Goal: Information Seeking & Learning: Learn about a topic

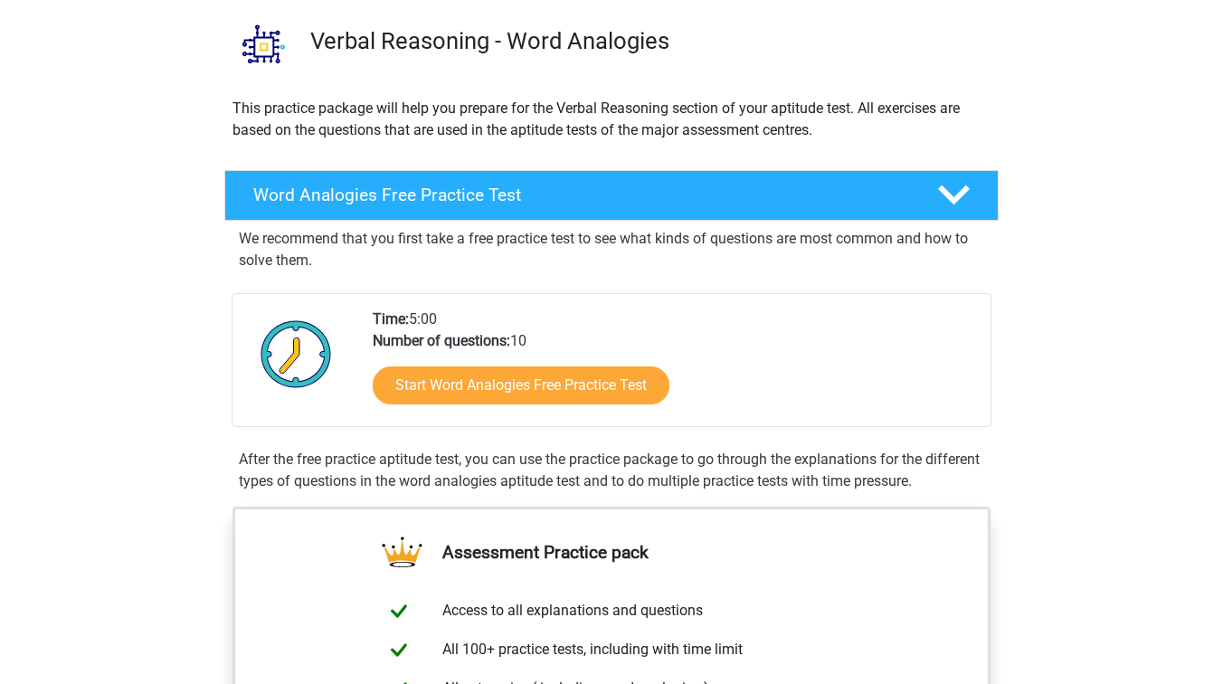
scroll to position [138, 0]
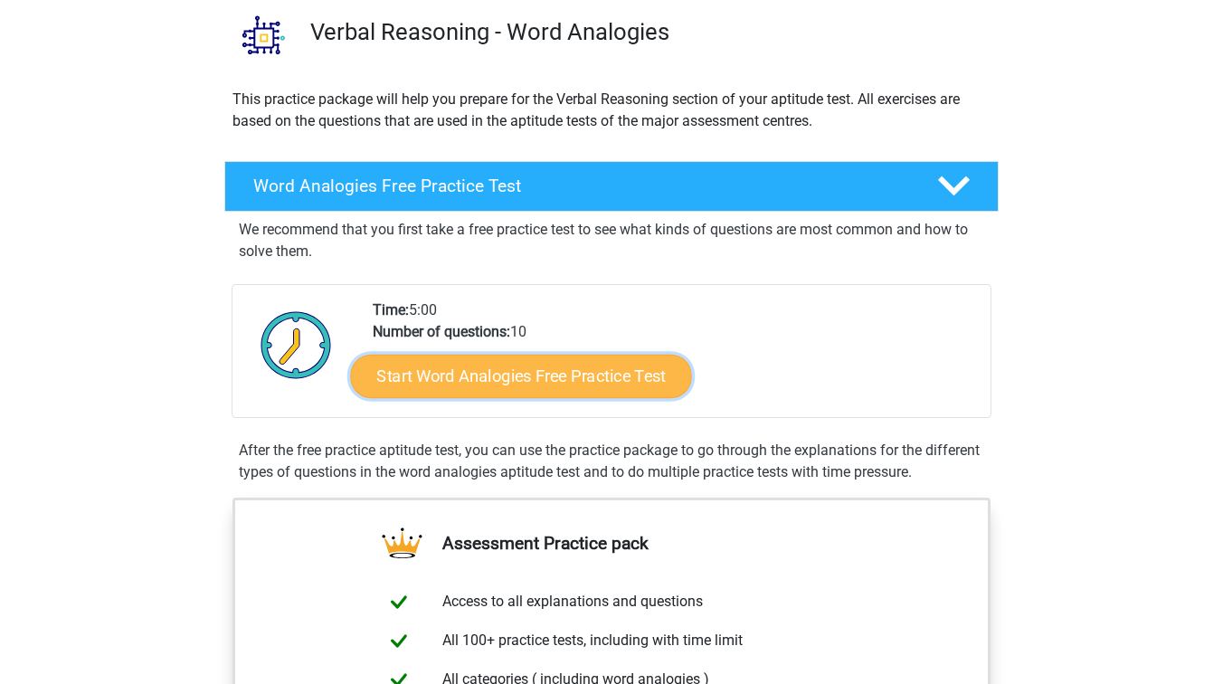
click at [518, 384] on link "Start Word Analogies Free Practice Test" at bounding box center [521, 375] width 341 height 43
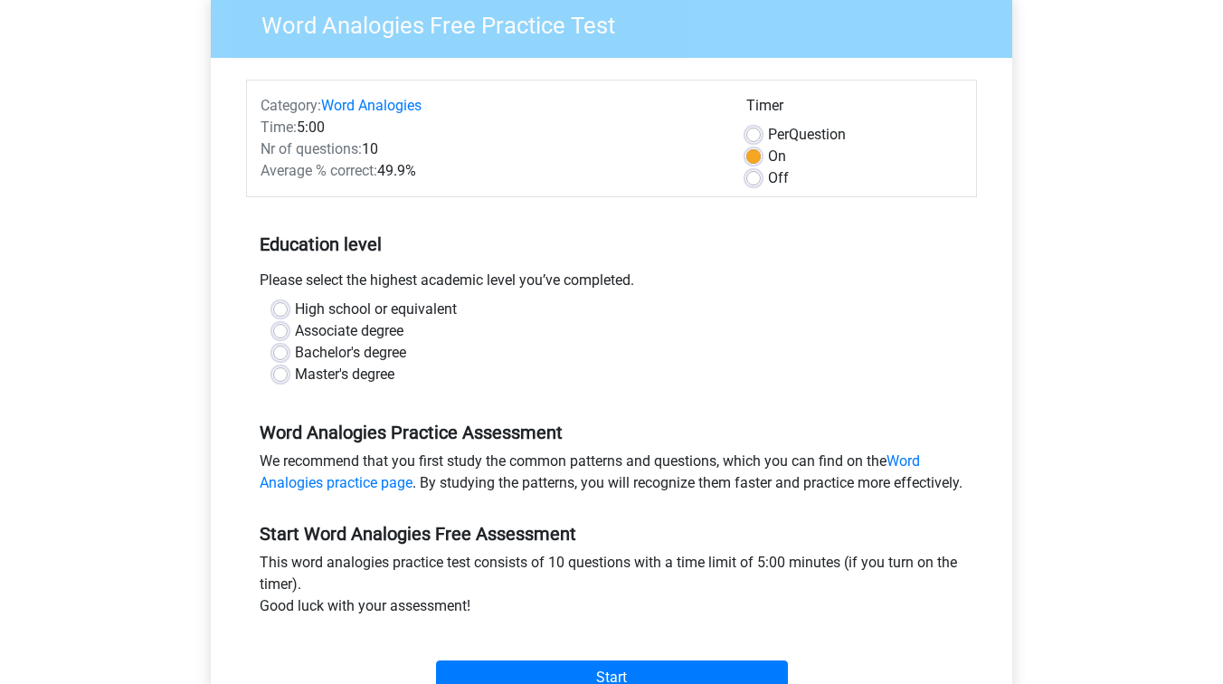
scroll to position [167, 0]
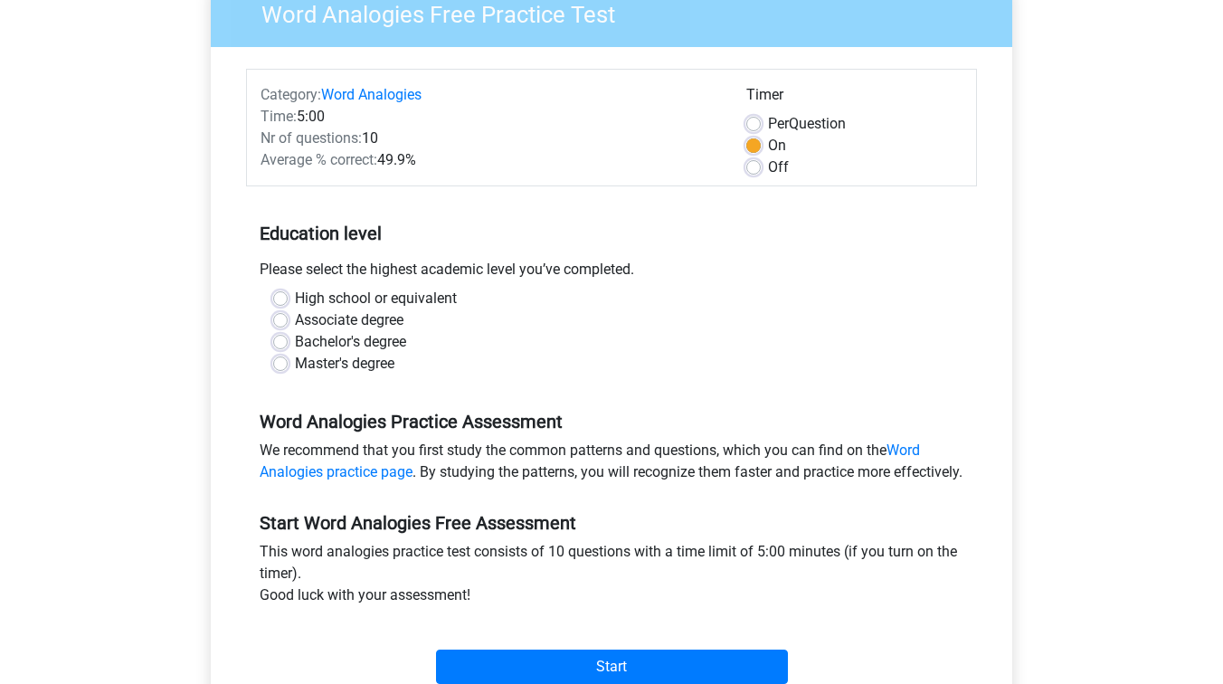
click at [295, 343] on label "Bachelor's degree" at bounding box center [350, 342] width 111 height 22
click at [282, 343] on input "Bachelor's degree" at bounding box center [280, 340] width 14 height 18
radio input "true"
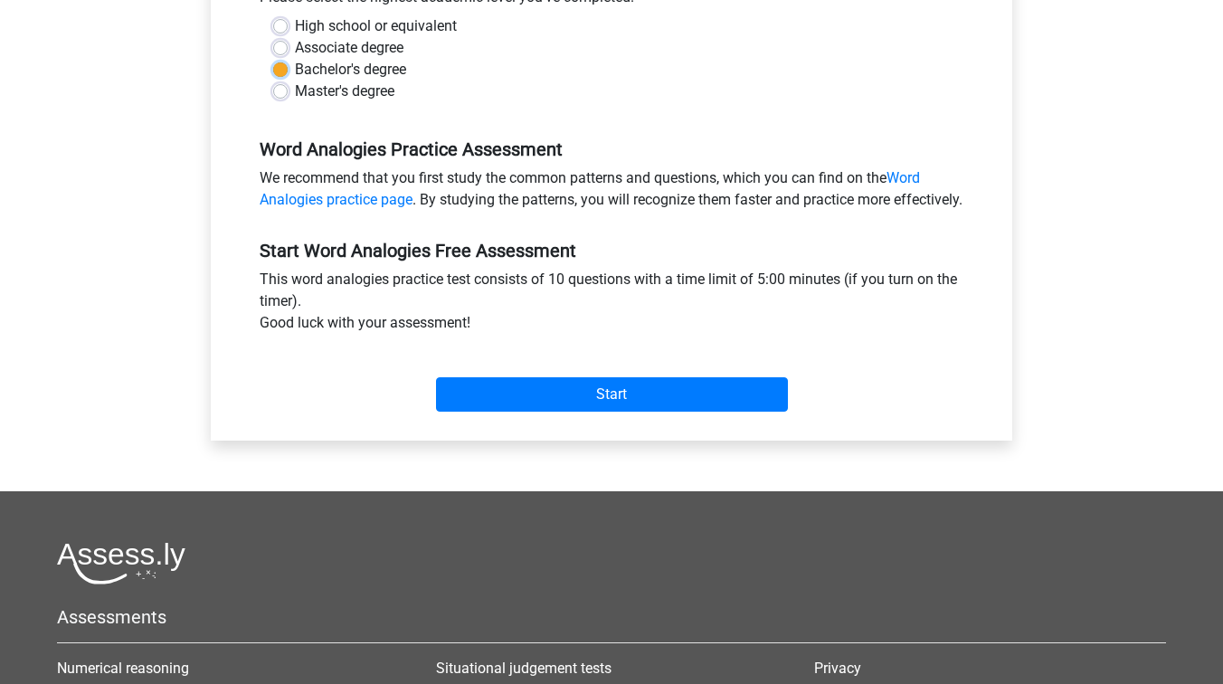
scroll to position [448, 0]
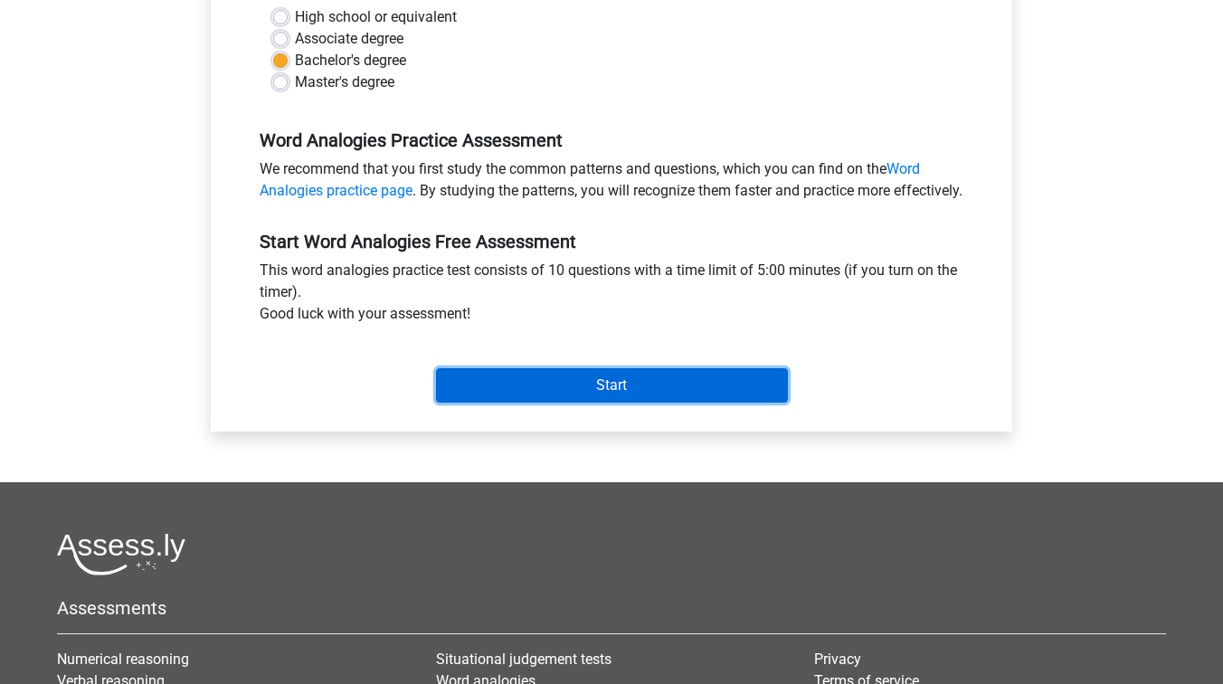
click at [648, 403] on input "Start" at bounding box center [612, 385] width 352 height 34
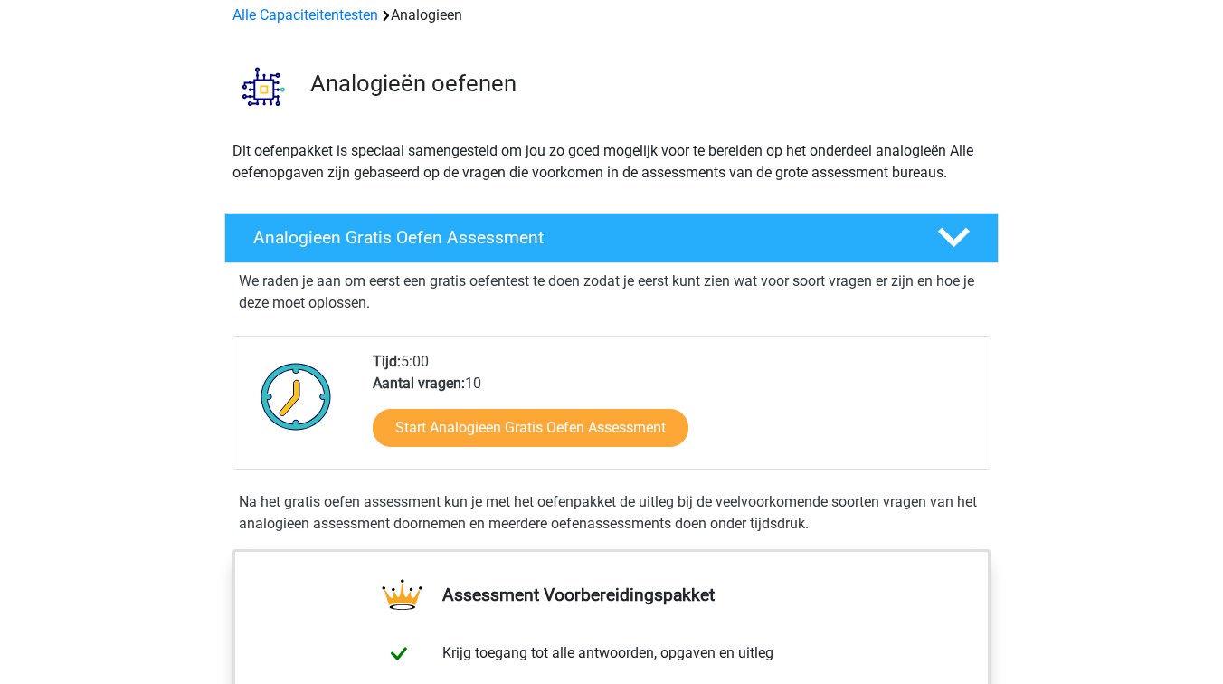
scroll to position [89, 0]
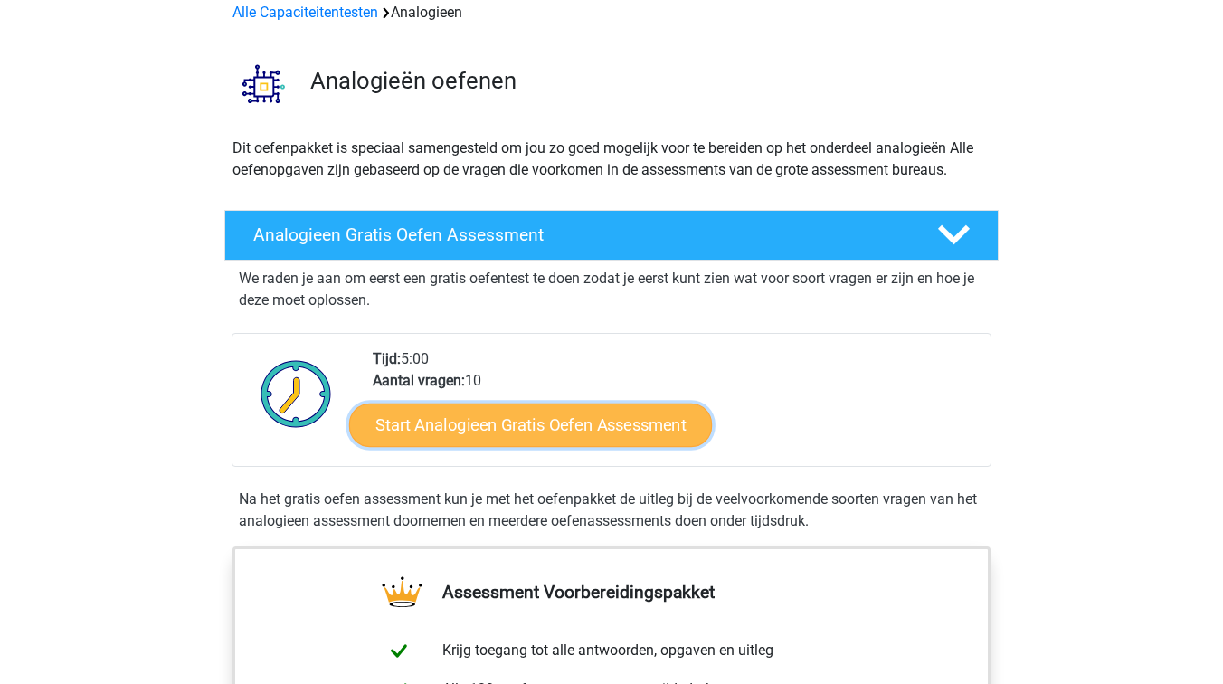
click at [574, 420] on link "Start Analogieen Gratis Oefen Assessment" at bounding box center [530, 424] width 363 height 43
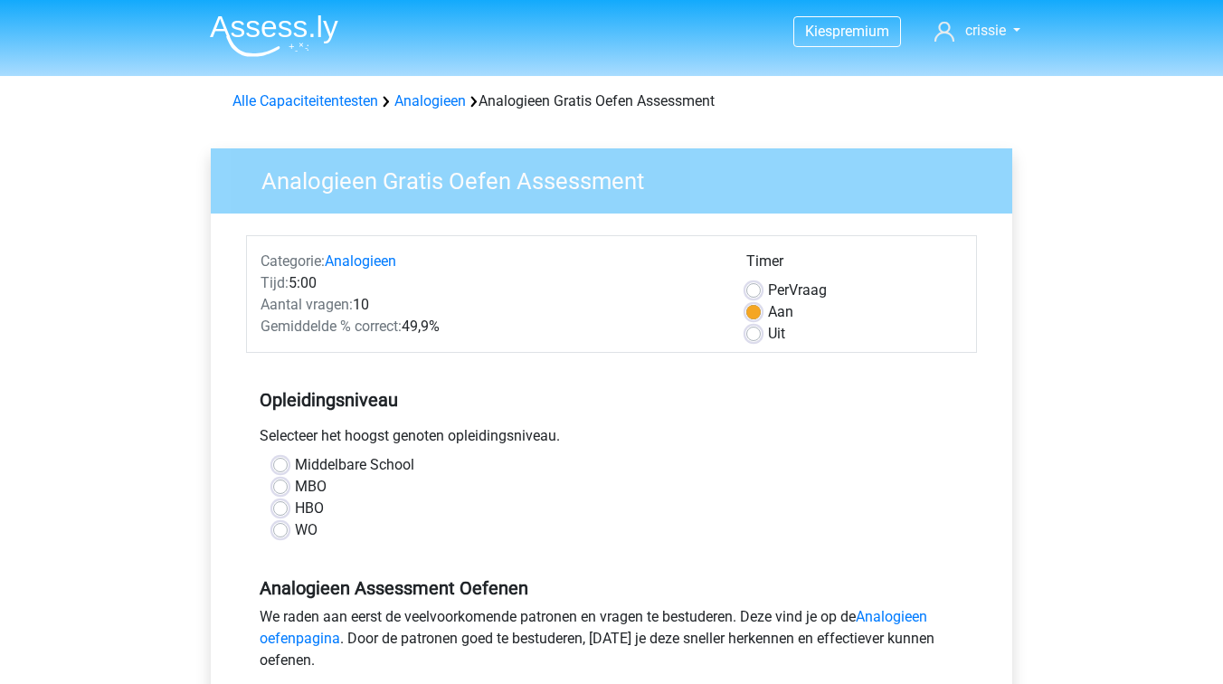
click at [295, 503] on label "HBO" at bounding box center [309, 509] width 29 height 22
click at [287, 503] on input "HBO" at bounding box center [280, 507] width 14 height 18
radio input "true"
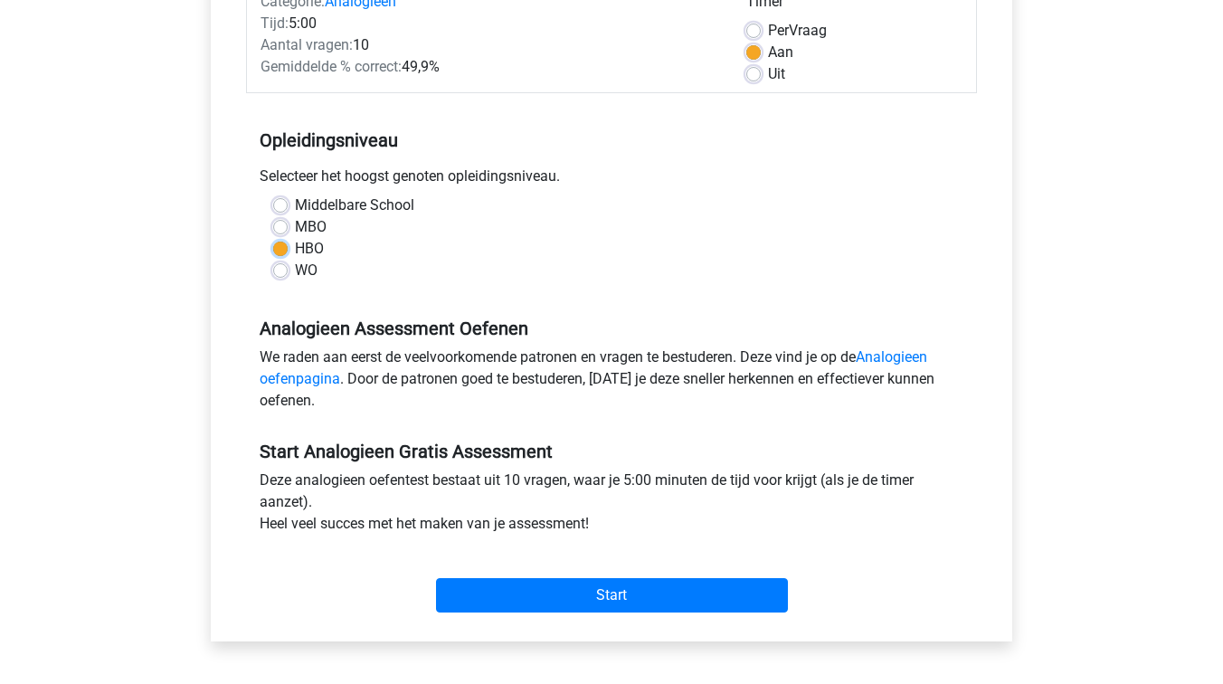
scroll to position [277, 0]
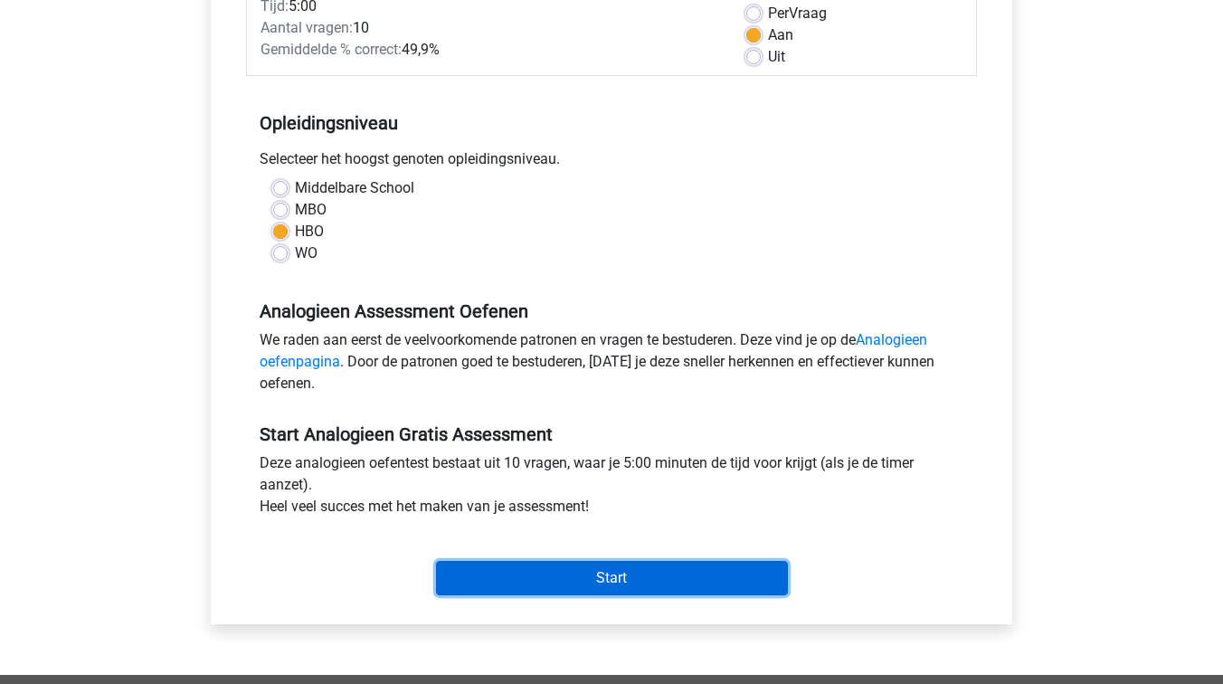
click at [564, 586] on input "Start" at bounding box center [612, 578] width 352 height 34
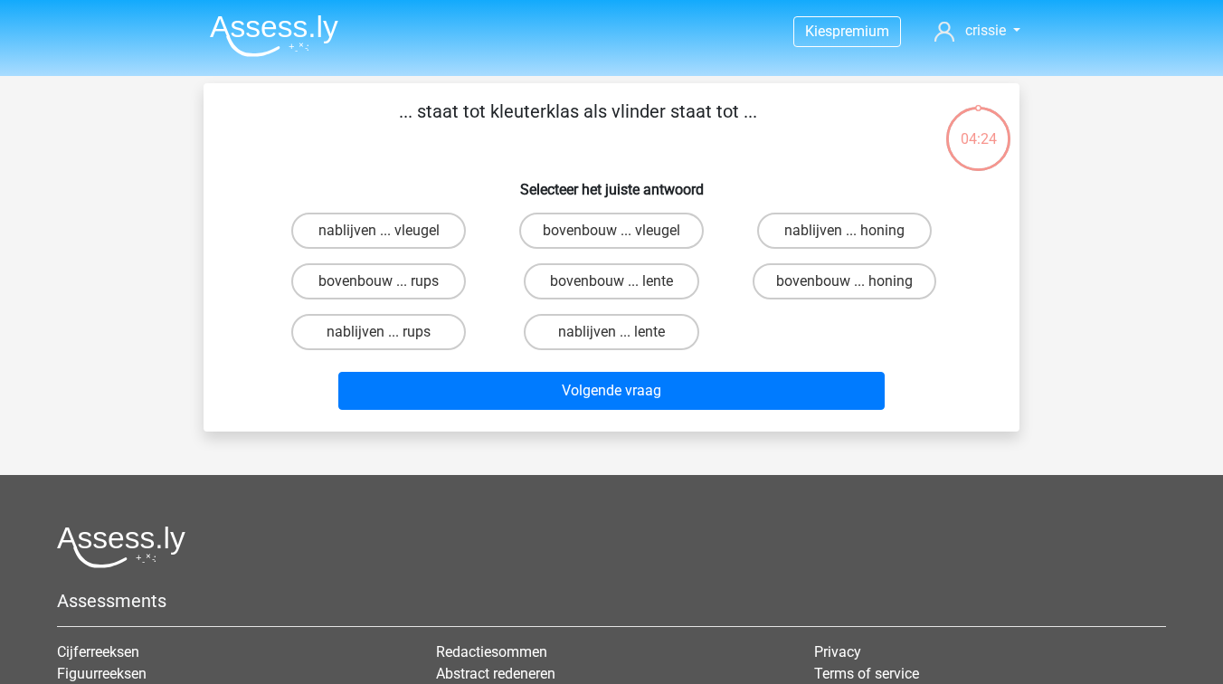
click at [379, 290] on input "bovenbouw ... rups" at bounding box center [385, 287] width 12 height 12
radio input "true"
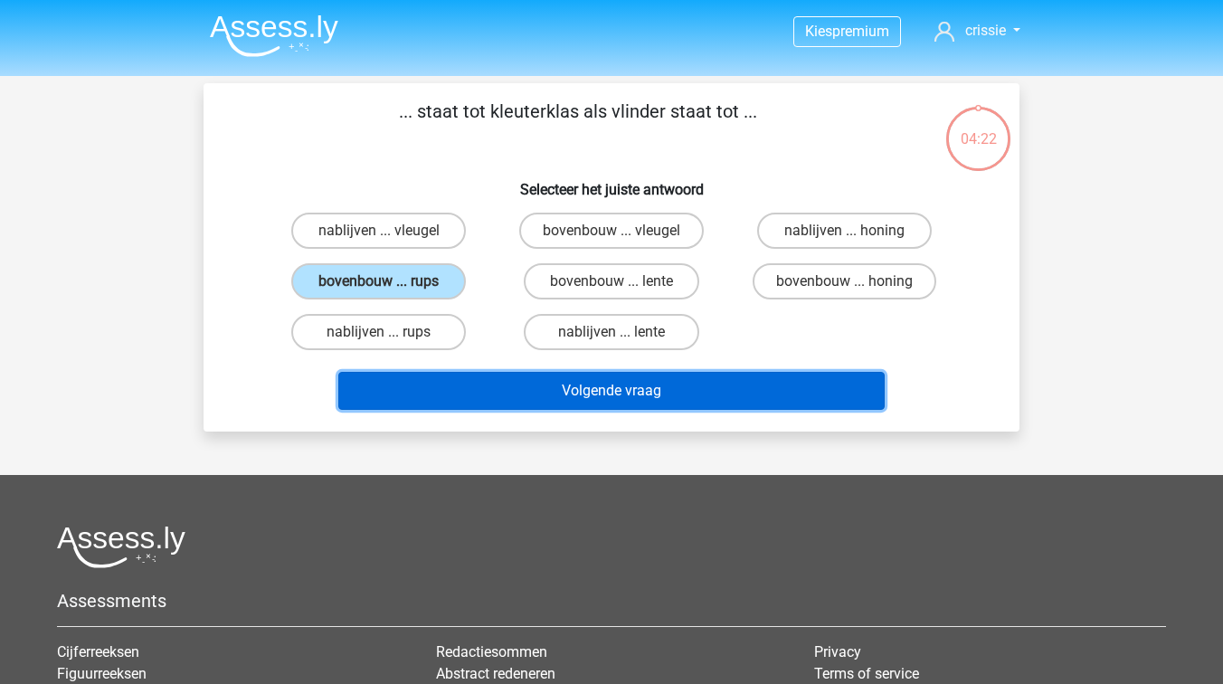
click at [592, 398] on button "Volgende vraag" at bounding box center [611, 391] width 547 height 38
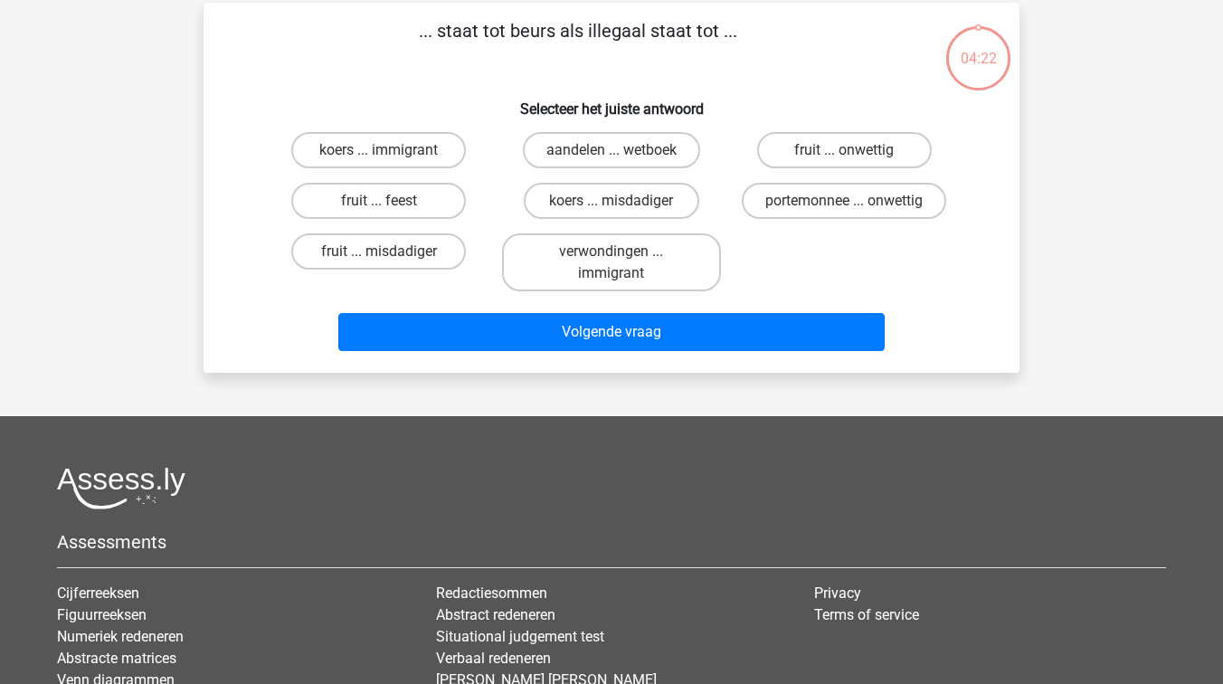
scroll to position [83, 0]
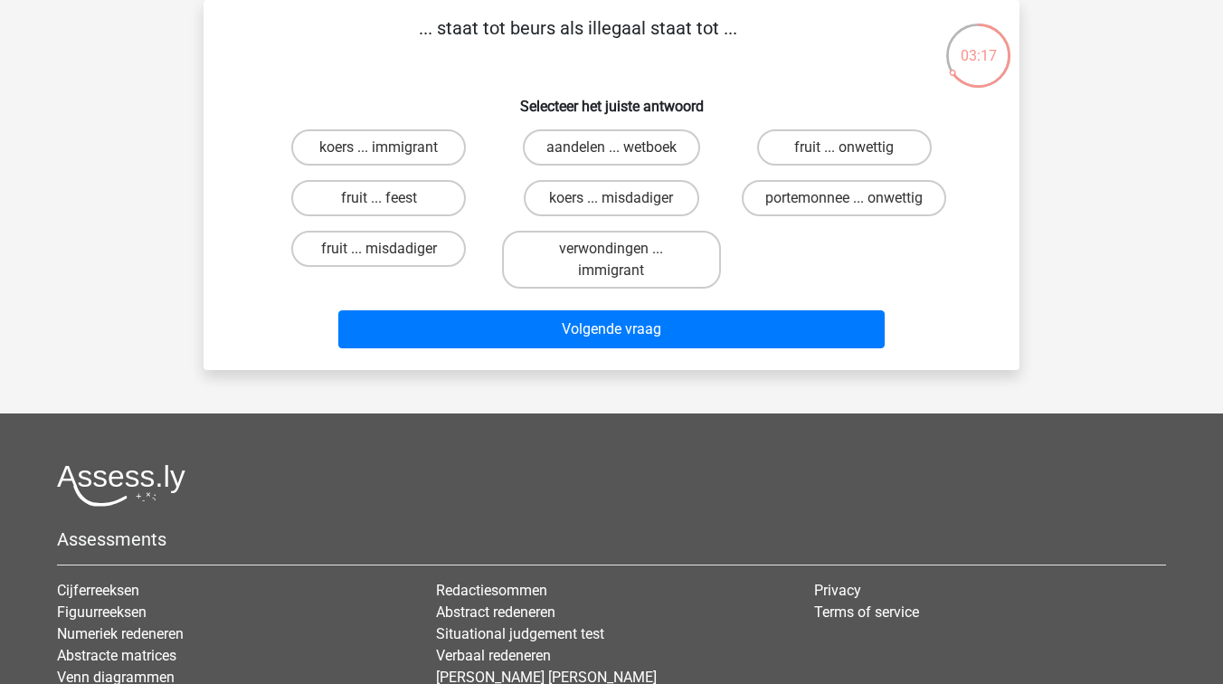
click at [848, 205] on input "portemonnee ... onwettig" at bounding box center [850, 204] width 12 height 12
radio input "true"
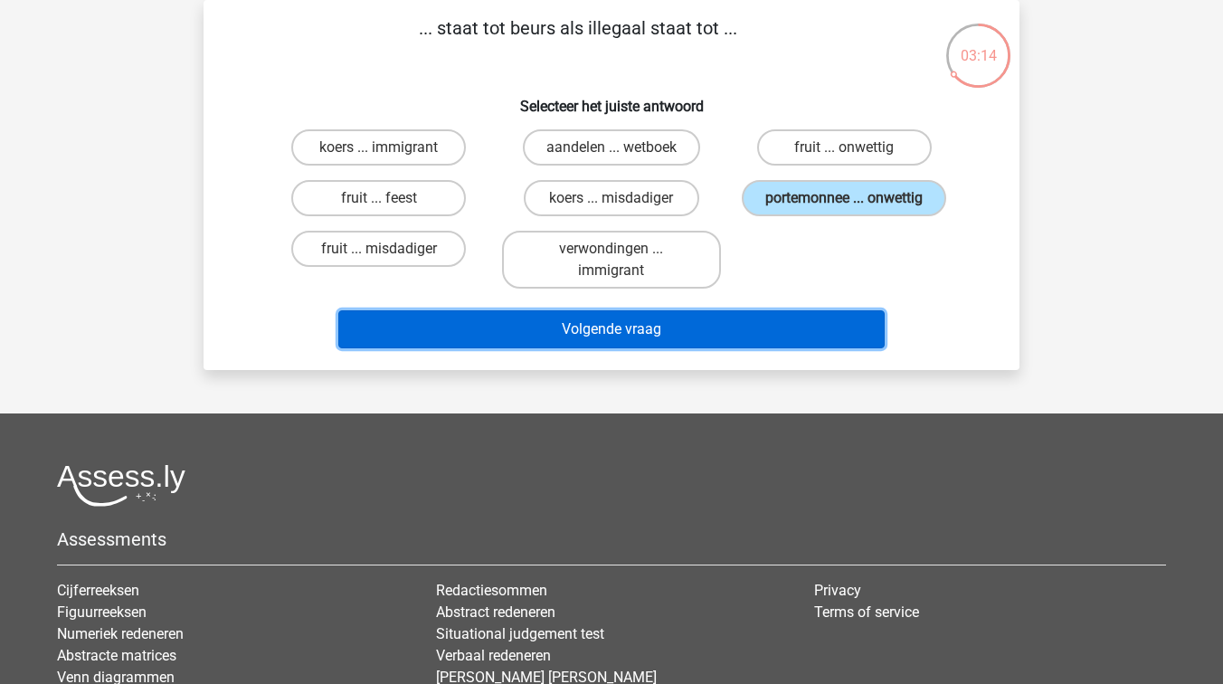
click at [638, 329] on button "Volgende vraag" at bounding box center [611, 329] width 547 height 38
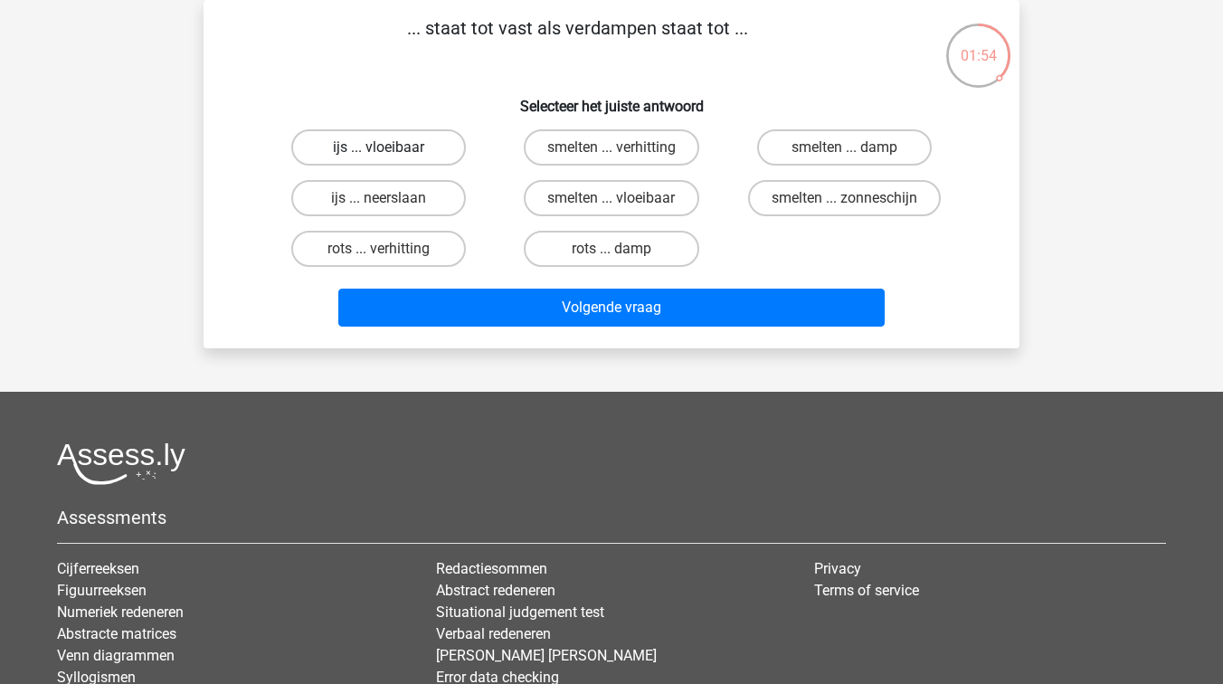
click at [405, 154] on label "ijs ... vloeibaar" at bounding box center [378, 147] width 175 height 36
click at [391, 154] on input "ijs ... vloeibaar" at bounding box center [385, 153] width 12 height 12
radio input "true"
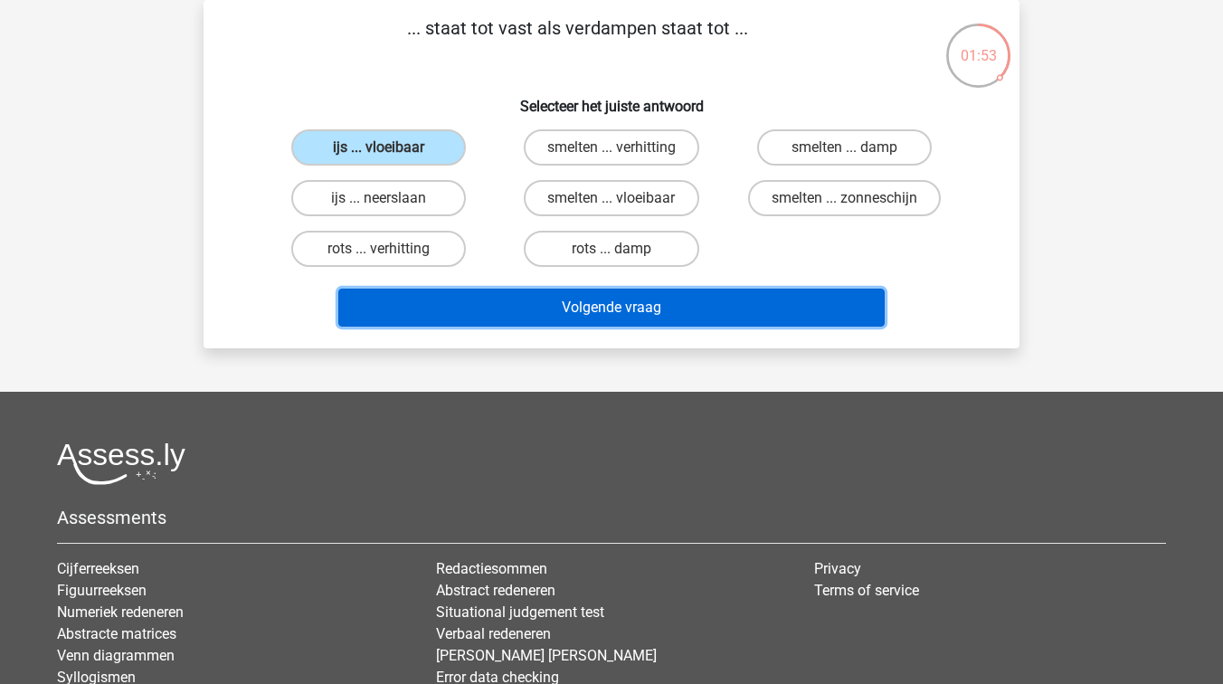
click at [554, 302] on button "Volgende vraag" at bounding box center [611, 308] width 547 height 38
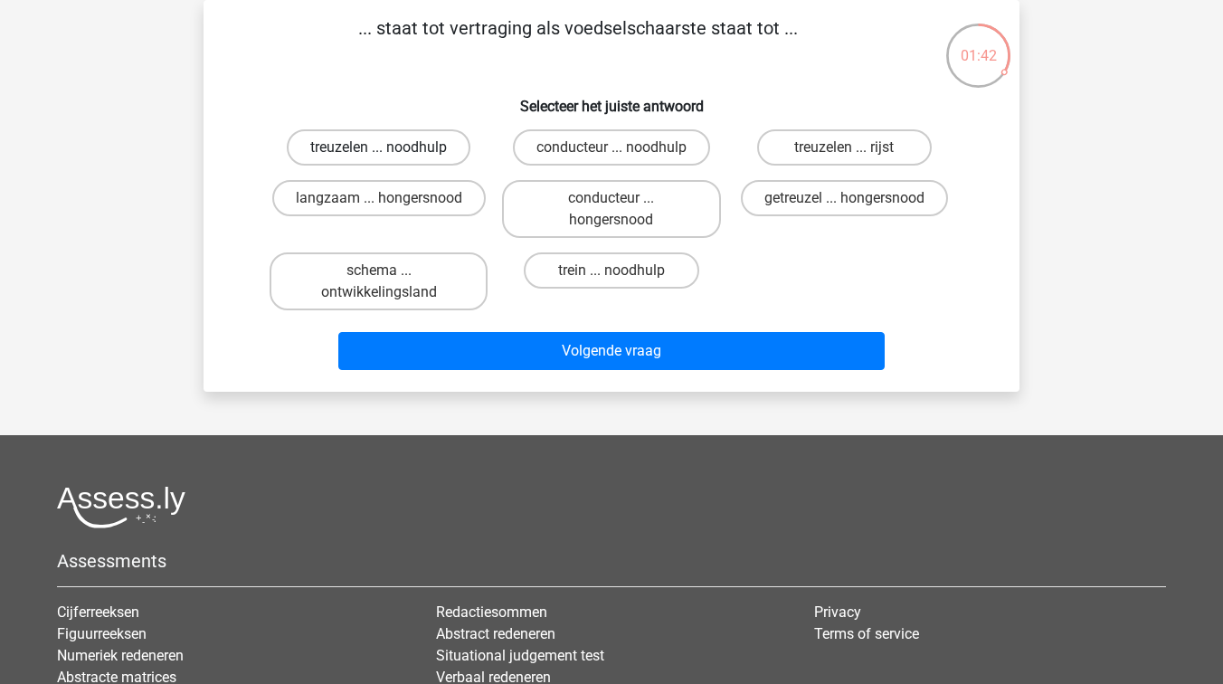
click at [413, 152] on label "treuzelen ... noodhulp" at bounding box center [379, 147] width 184 height 36
click at [391, 152] on input "treuzelen ... noodhulp" at bounding box center [385, 153] width 12 height 12
radio input "true"
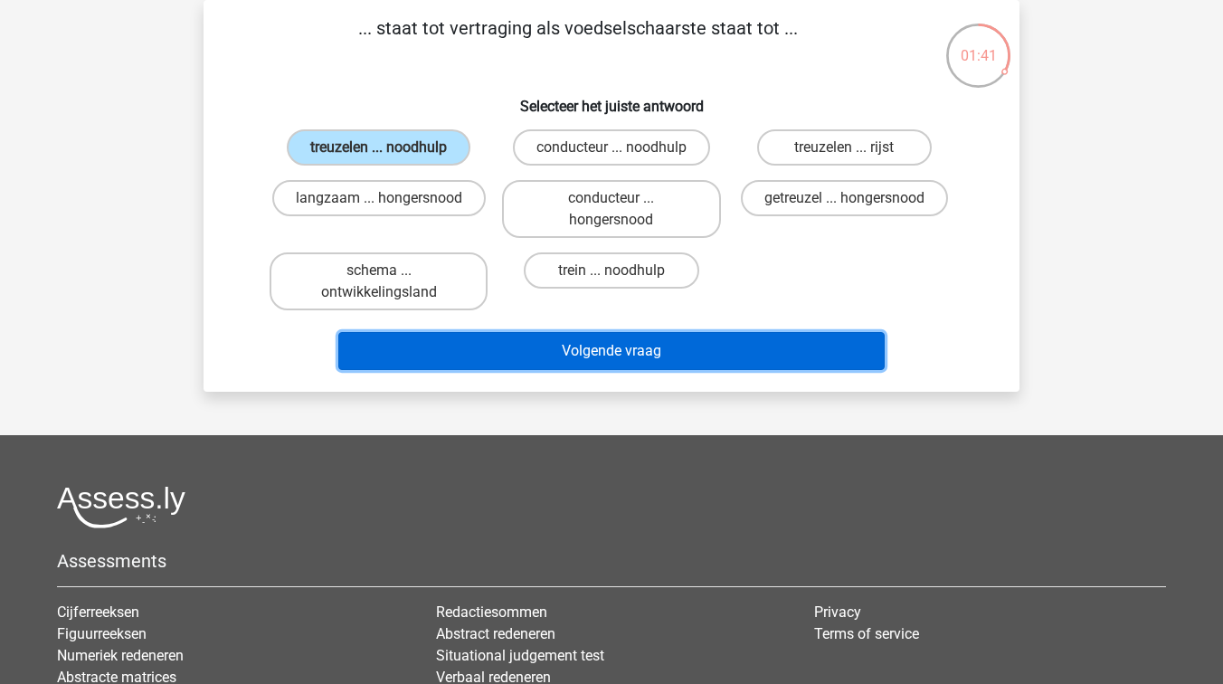
click at [539, 353] on button "Volgende vraag" at bounding box center [611, 351] width 547 height 38
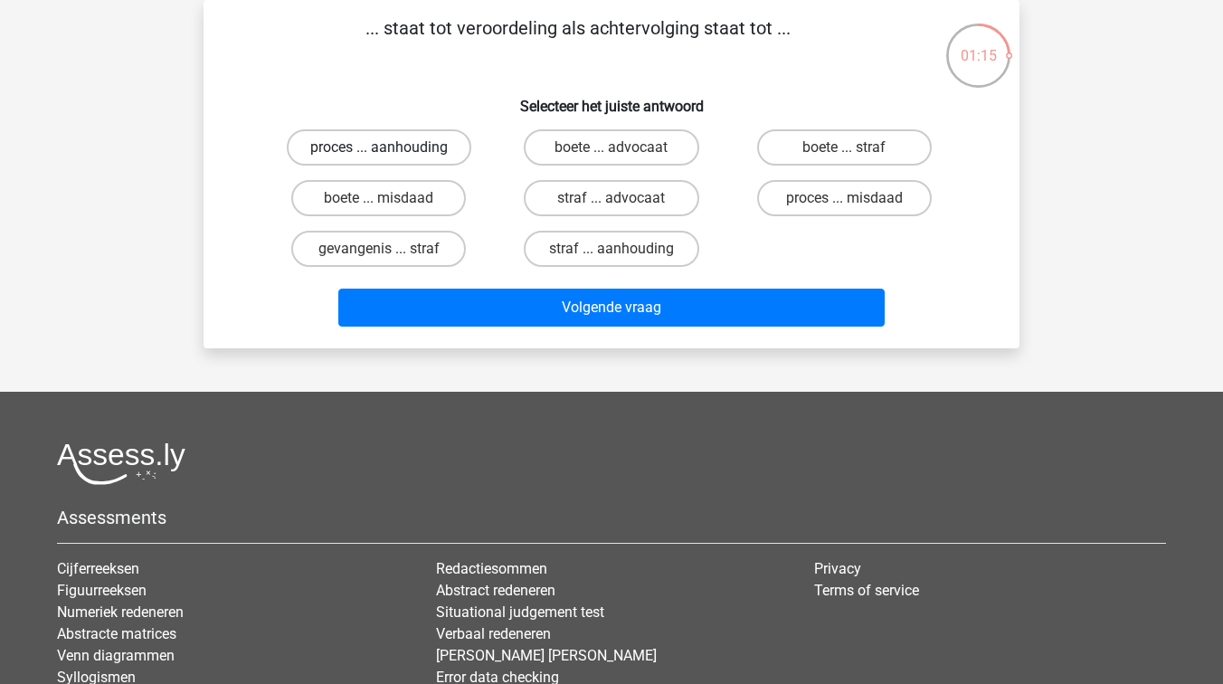
click at [392, 151] on label "proces ... aanhouding" at bounding box center [379, 147] width 185 height 36
click at [391, 151] on input "proces ... aanhouding" at bounding box center [385, 153] width 12 height 12
radio input "true"
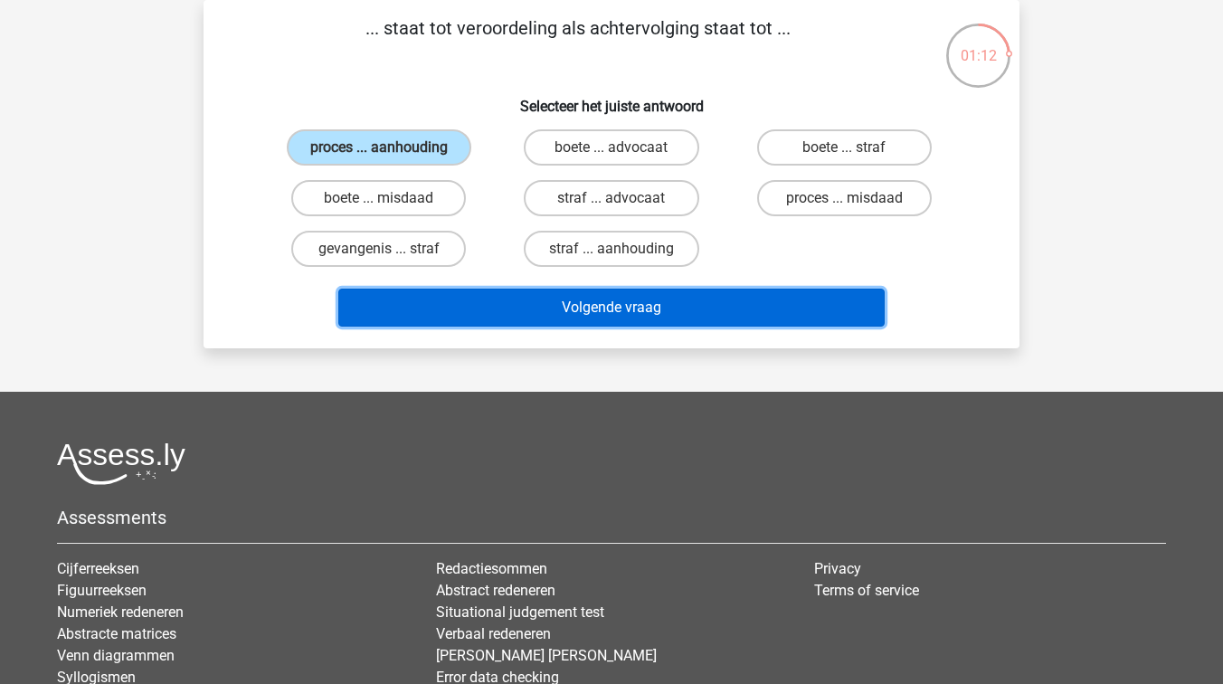
click at [524, 305] on button "Volgende vraag" at bounding box center [611, 308] width 547 height 38
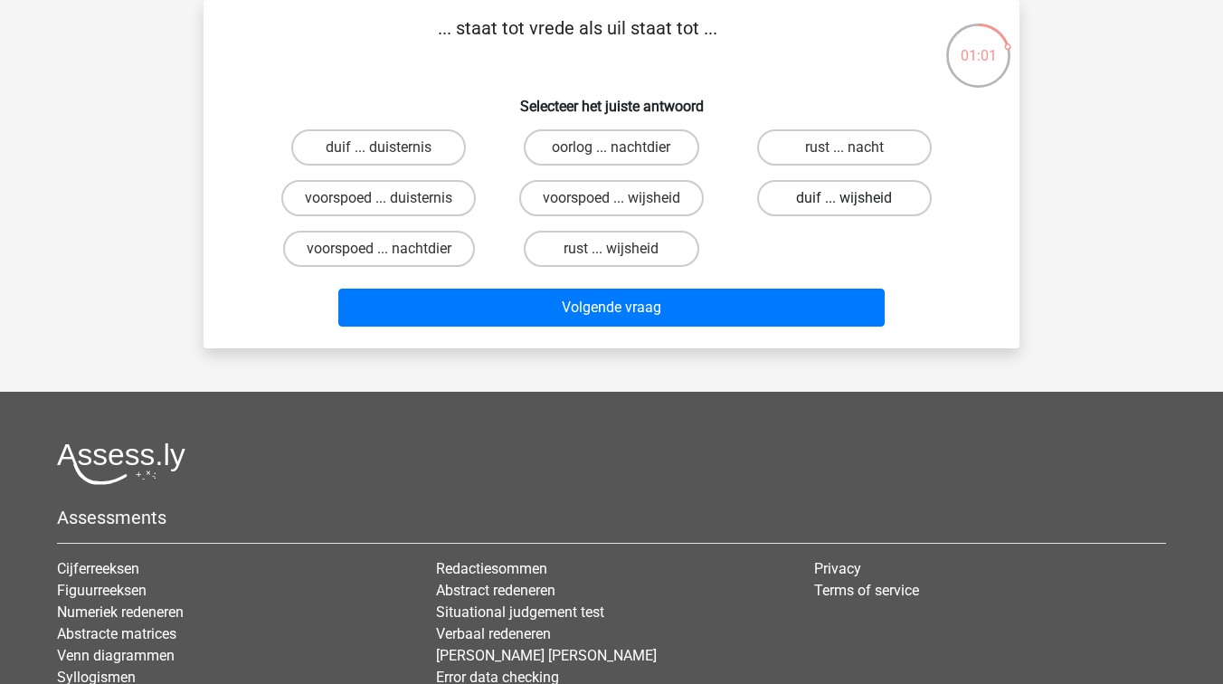
click at [875, 191] on label "duif ... wijsheid" at bounding box center [844, 198] width 175 height 36
click at [856, 198] on input "duif ... wijsheid" at bounding box center [850, 204] width 12 height 12
radio input "true"
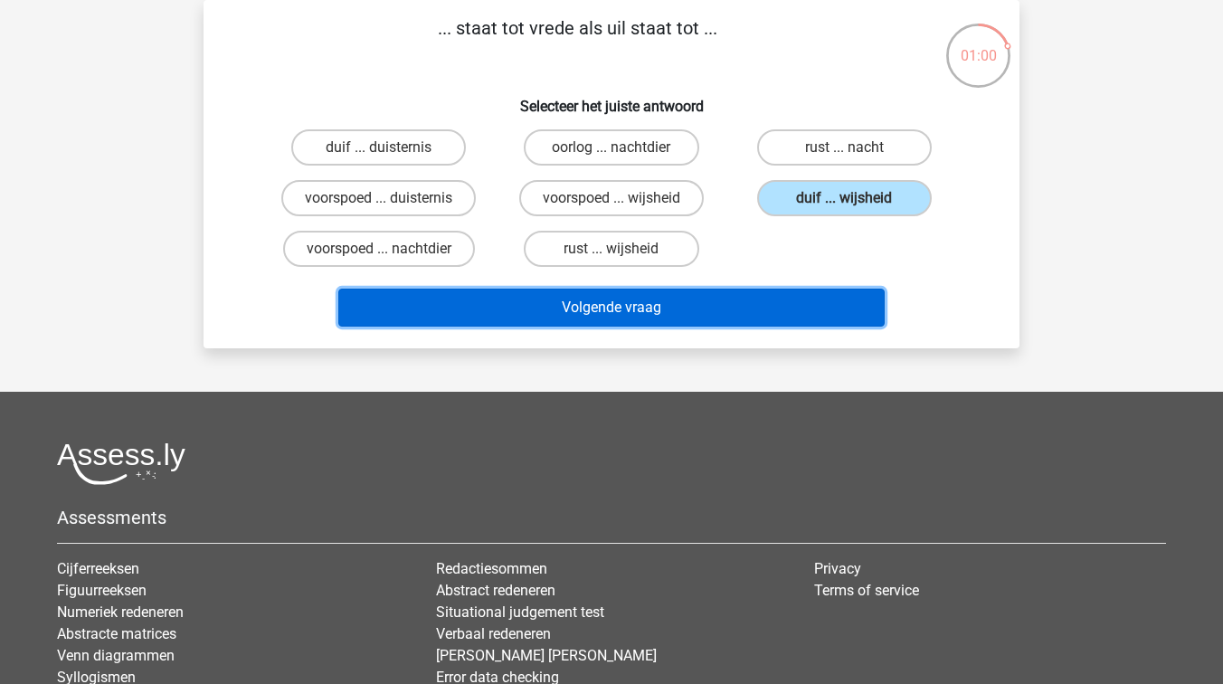
click at [677, 313] on button "Volgende vraag" at bounding box center [611, 308] width 547 height 38
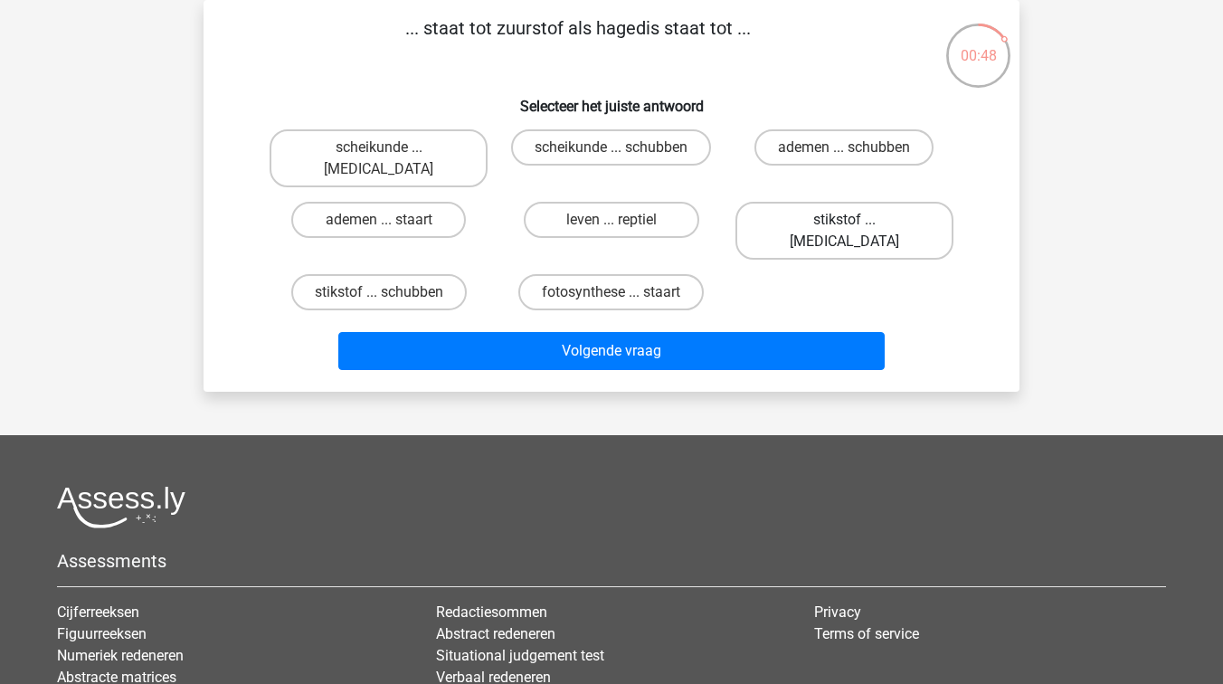
click at [833, 205] on label "stikstof ... krokodil" at bounding box center [845, 231] width 218 height 58
click at [844, 220] on input "stikstof ... krokodil" at bounding box center [850, 226] width 12 height 12
radio input "true"
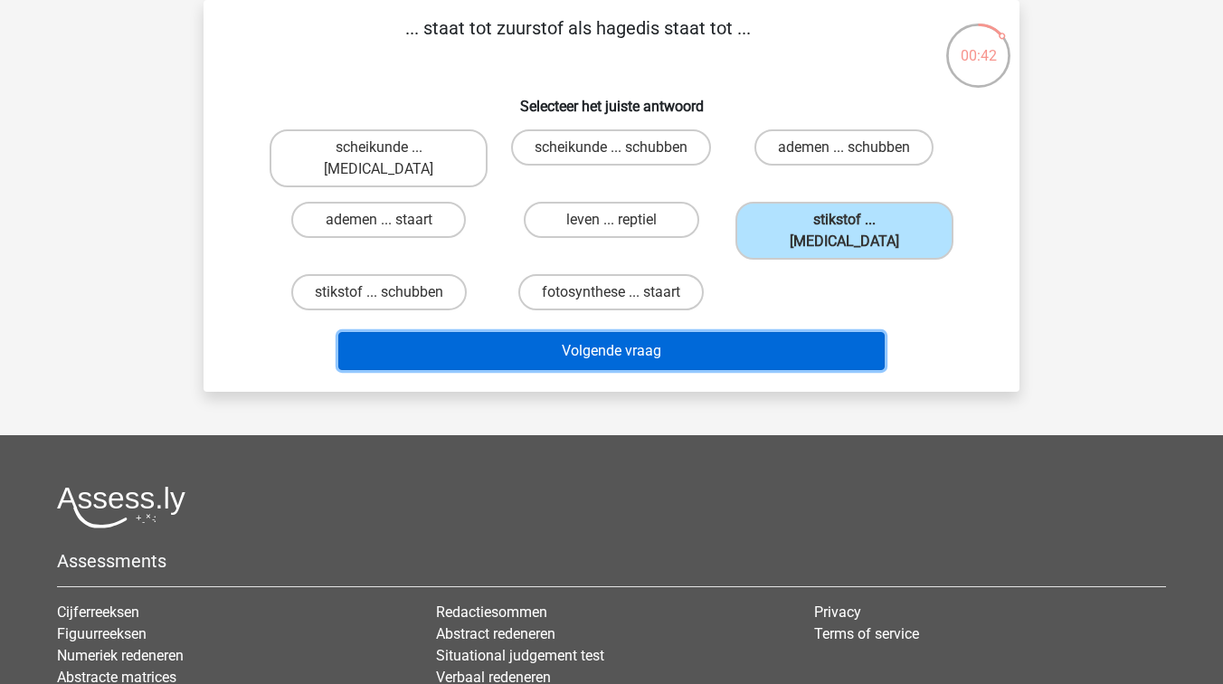
click at [681, 332] on button "Volgende vraag" at bounding box center [611, 351] width 547 height 38
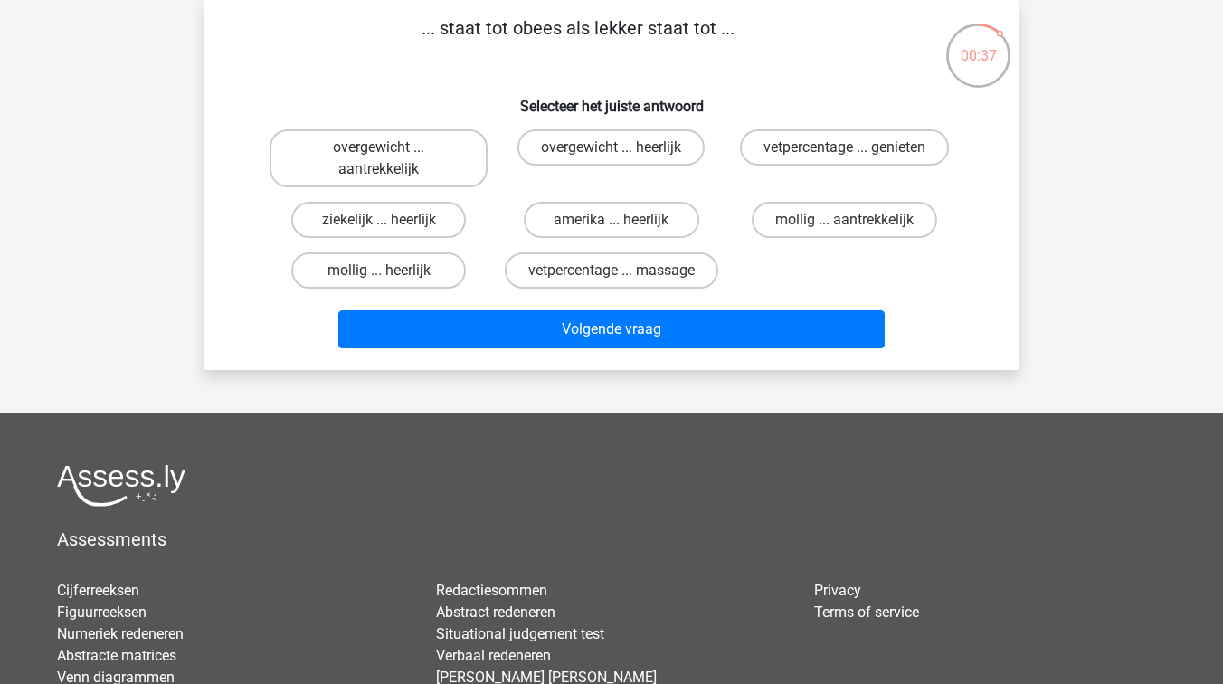
click at [847, 224] on input "mollig ... aantrekkelijk" at bounding box center [850, 226] width 12 height 12
radio input "true"
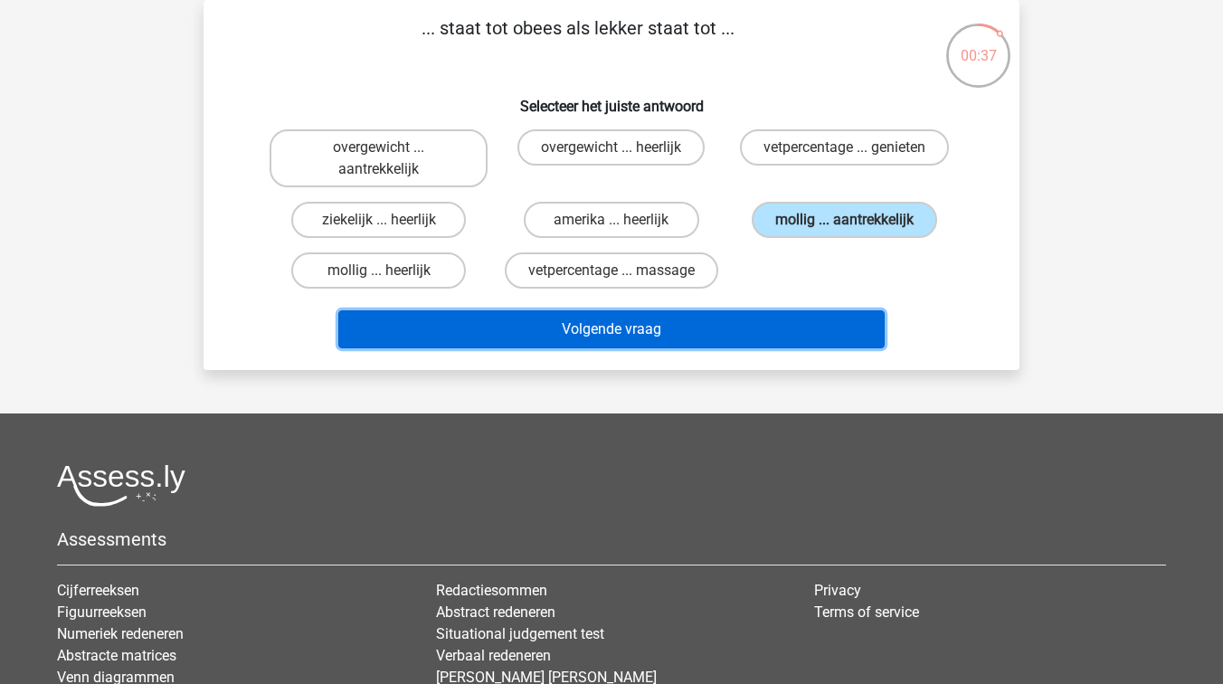
click at [701, 315] on button "Volgende vraag" at bounding box center [611, 329] width 547 height 38
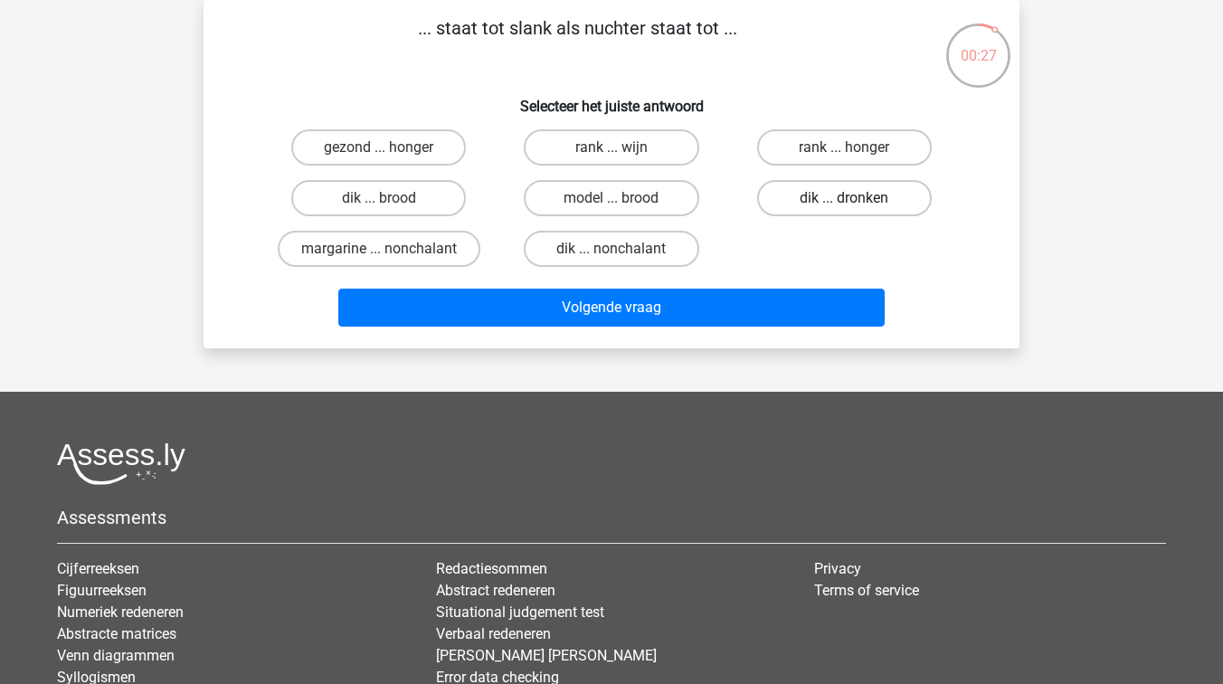
click at [823, 197] on label "dik ... dronken" at bounding box center [844, 198] width 175 height 36
click at [844, 198] on input "dik ... dronken" at bounding box center [850, 204] width 12 height 12
radio input "true"
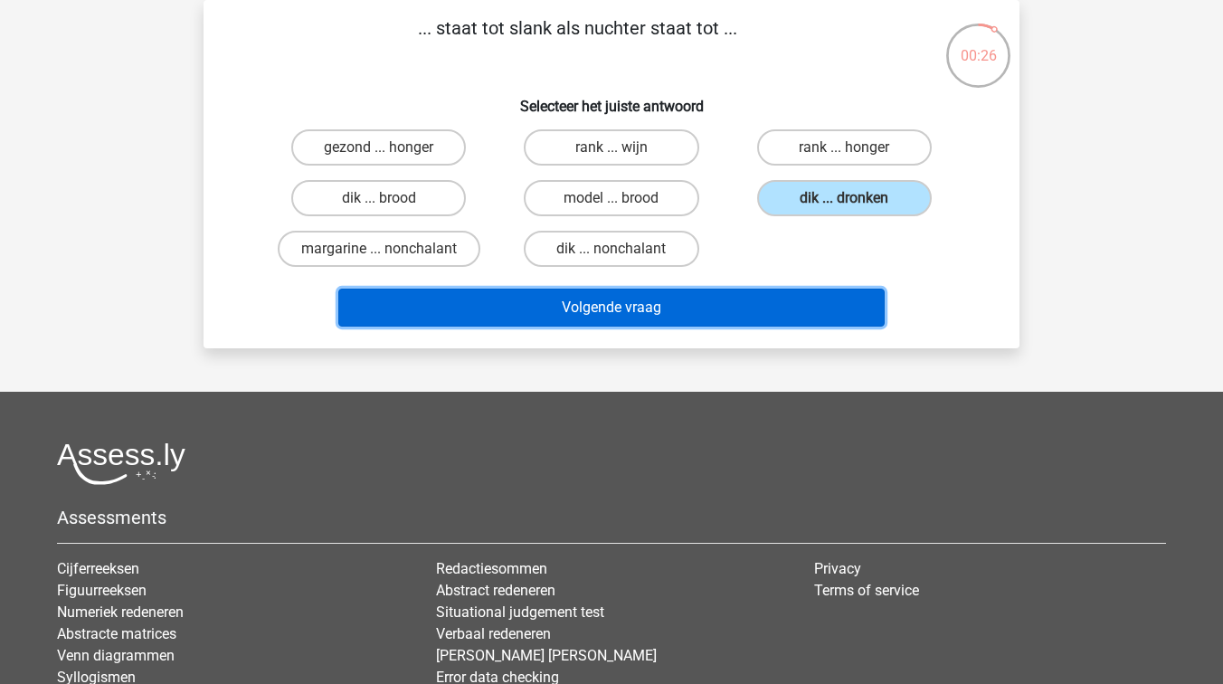
click at [674, 300] on button "Volgende vraag" at bounding box center [611, 308] width 547 height 38
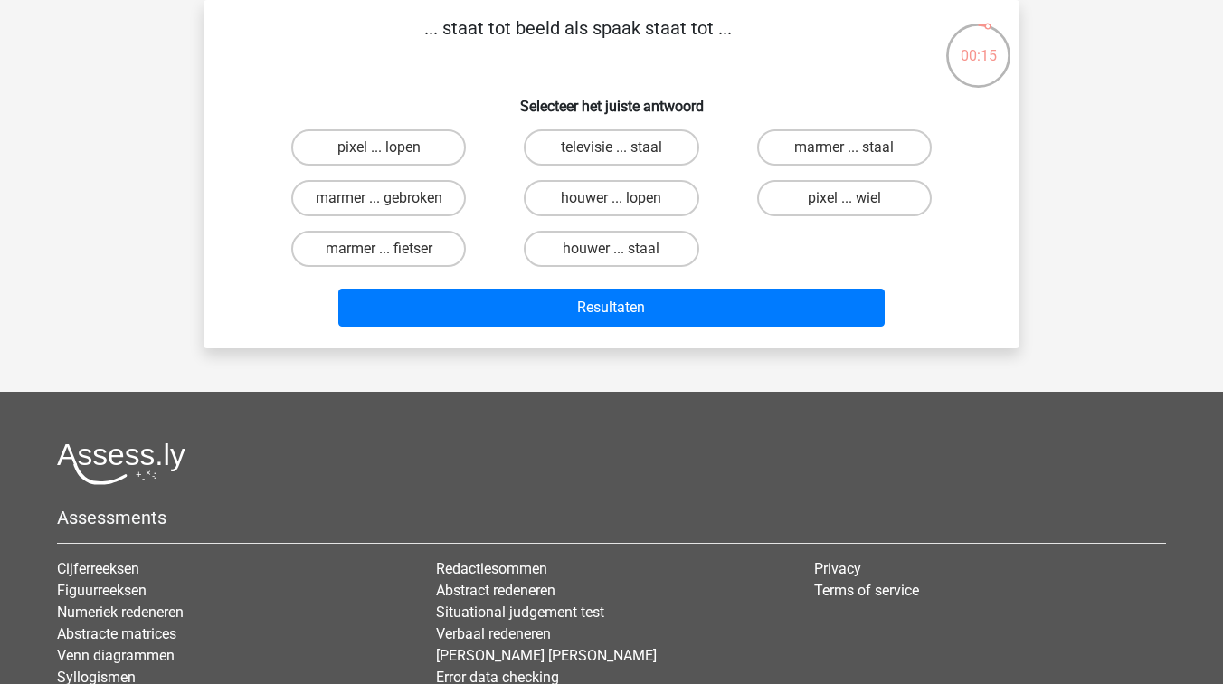
drag, startPoint x: 444, startPoint y: 25, endPoint x: 709, endPoint y: 29, distance: 265.2
click at [709, 29] on p "... staat tot beeld als spaak staat tot ..." at bounding box center [578, 41] width 690 height 54
copy p "staat tot beeld als spaak staat tot"
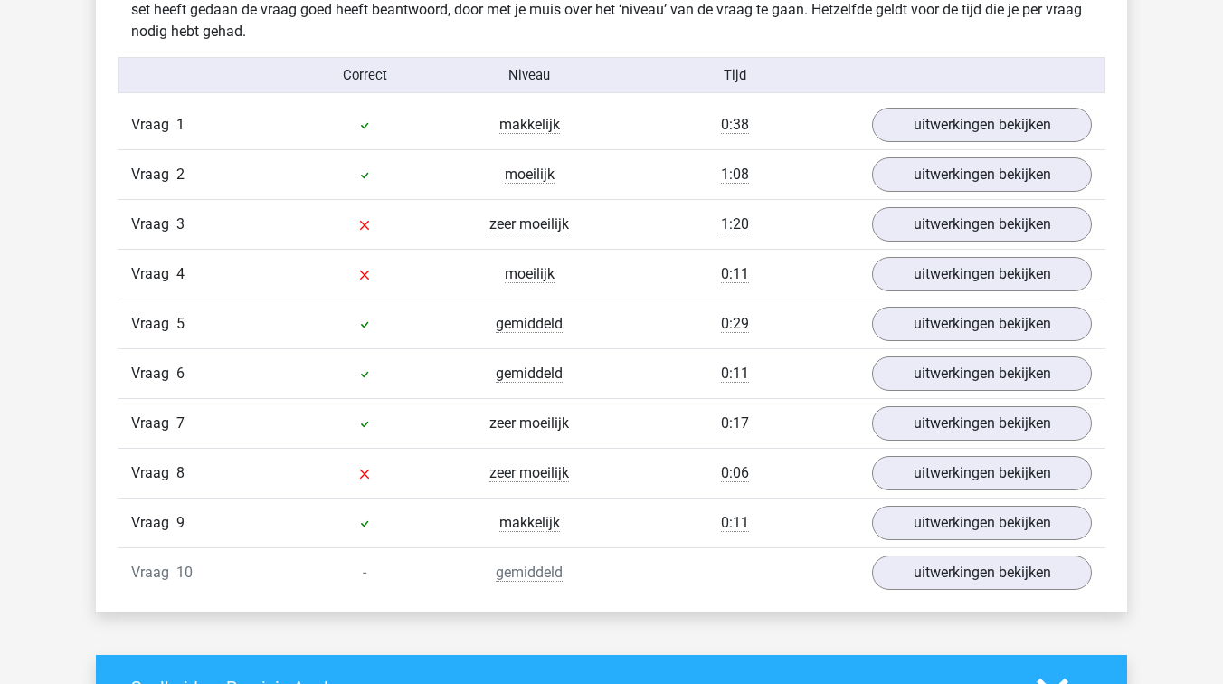
scroll to position [1474, 0]
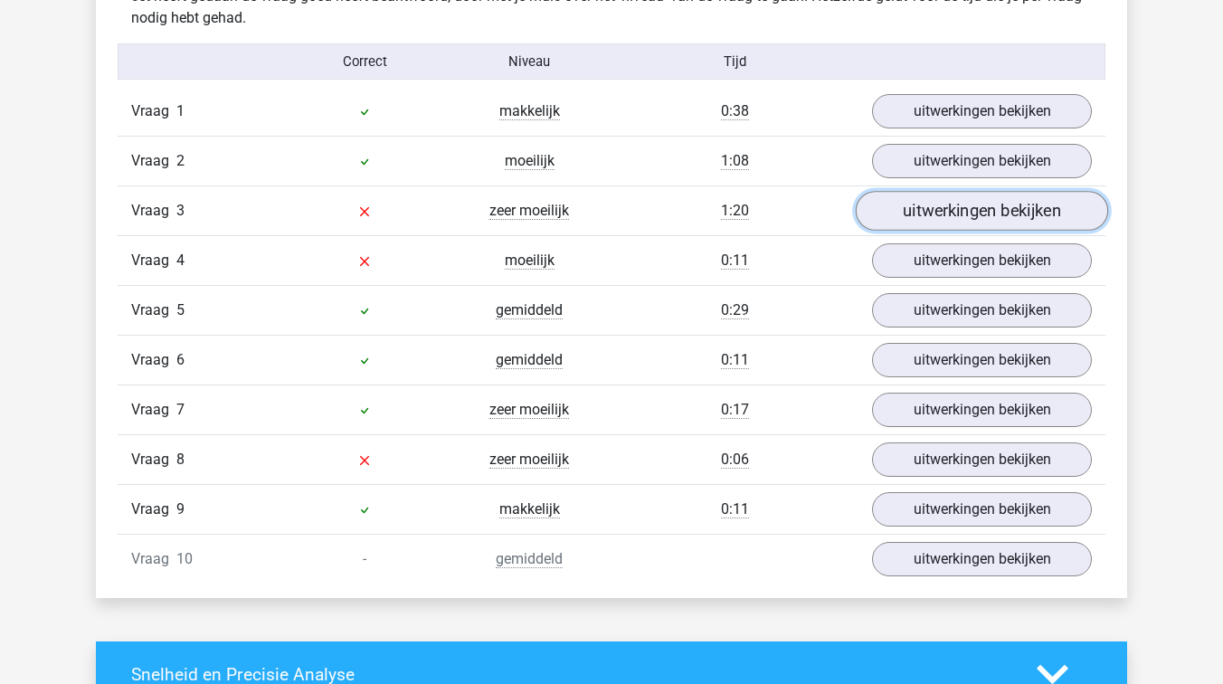
click at [929, 214] on link "uitwerkingen bekijken" at bounding box center [982, 212] width 252 height 40
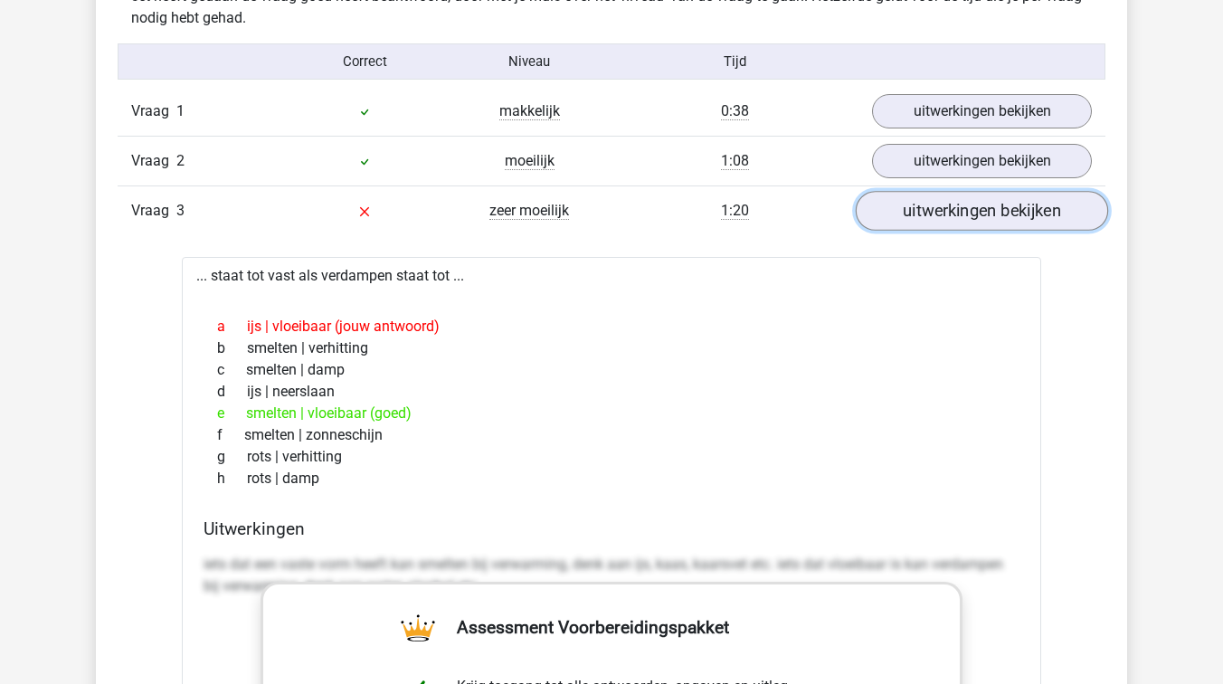
click at [975, 206] on link "uitwerkingen bekijken" at bounding box center [982, 212] width 252 height 40
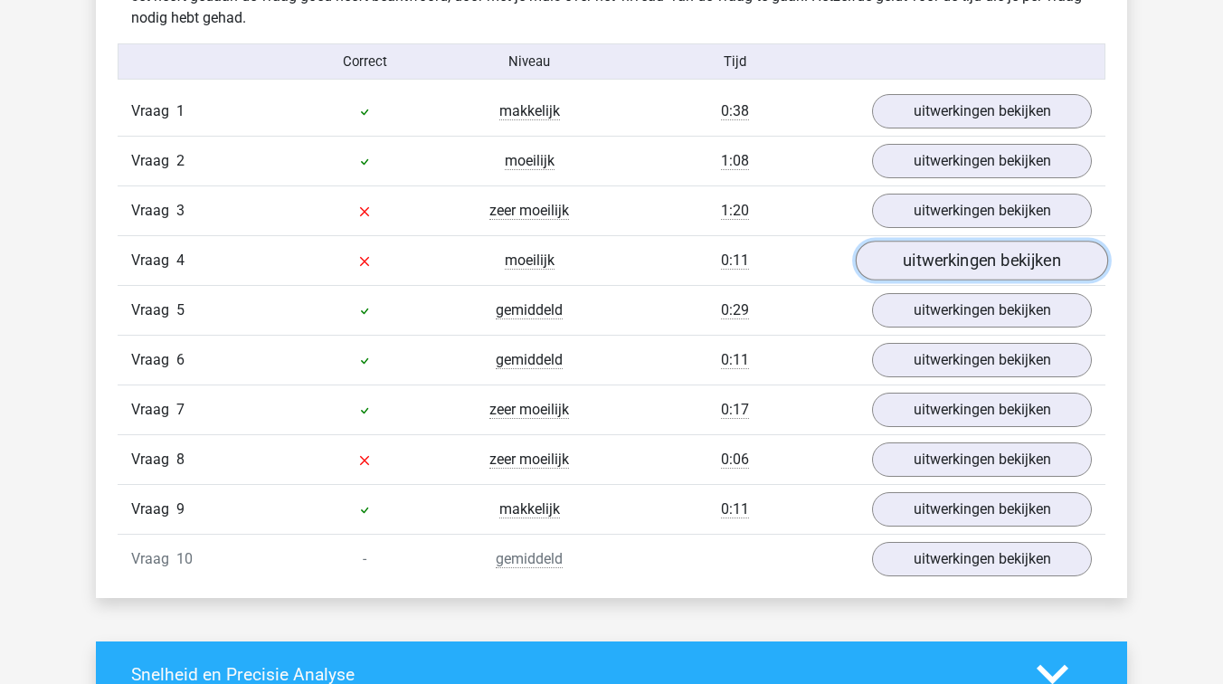
click at [956, 257] on link "uitwerkingen bekijken" at bounding box center [982, 262] width 252 height 40
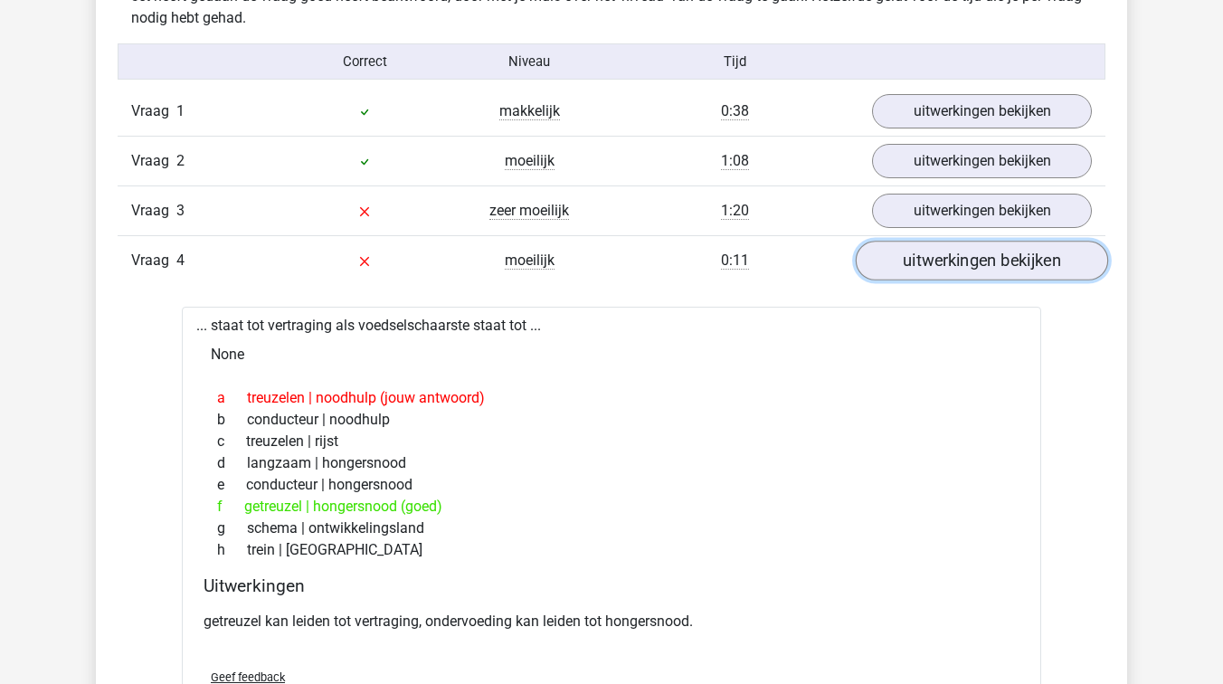
click at [960, 279] on link "uitwerkingen bekijken" at bounding box center [982, 262] width 252 height 40
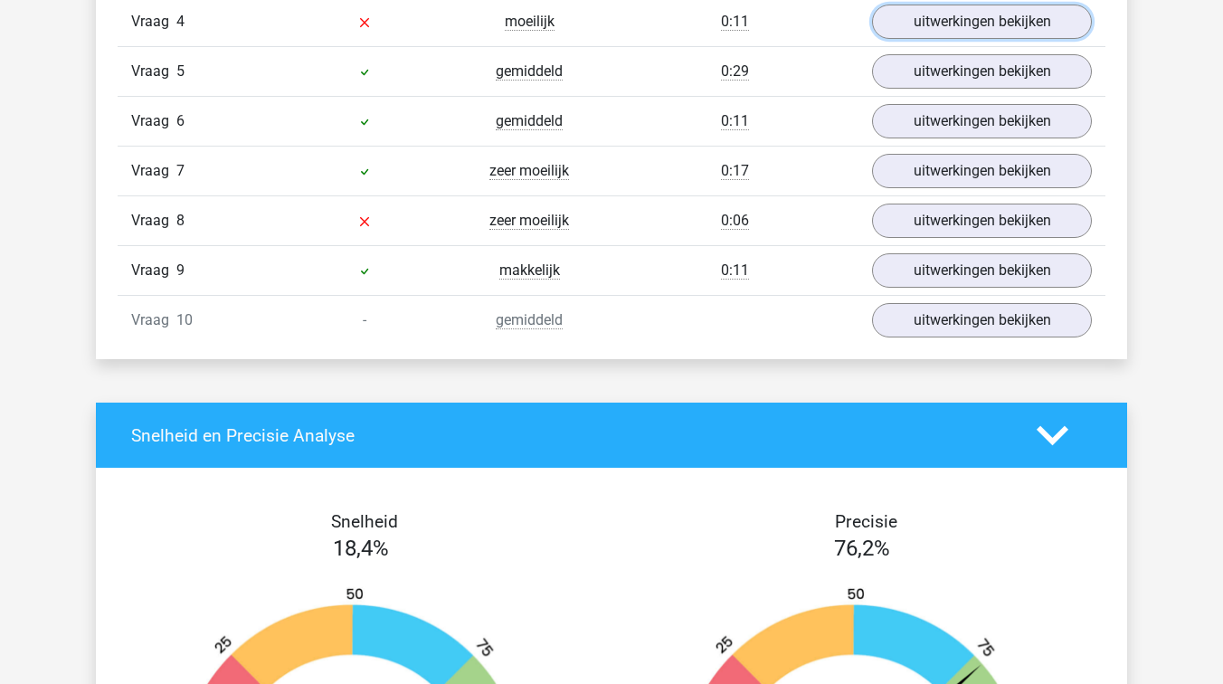
scroll to position [1721, 0]
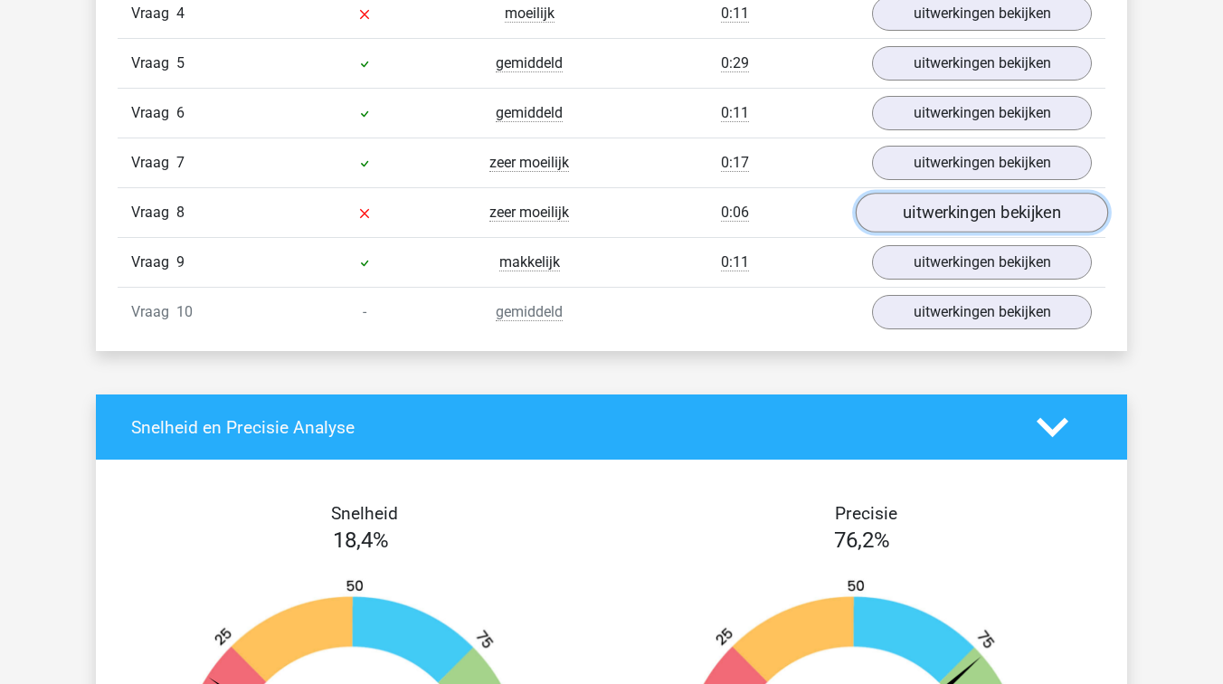
click at [923, 220] on link "uitwerkingen bekijken" at bounding box center [982, 214] width 252 height 40
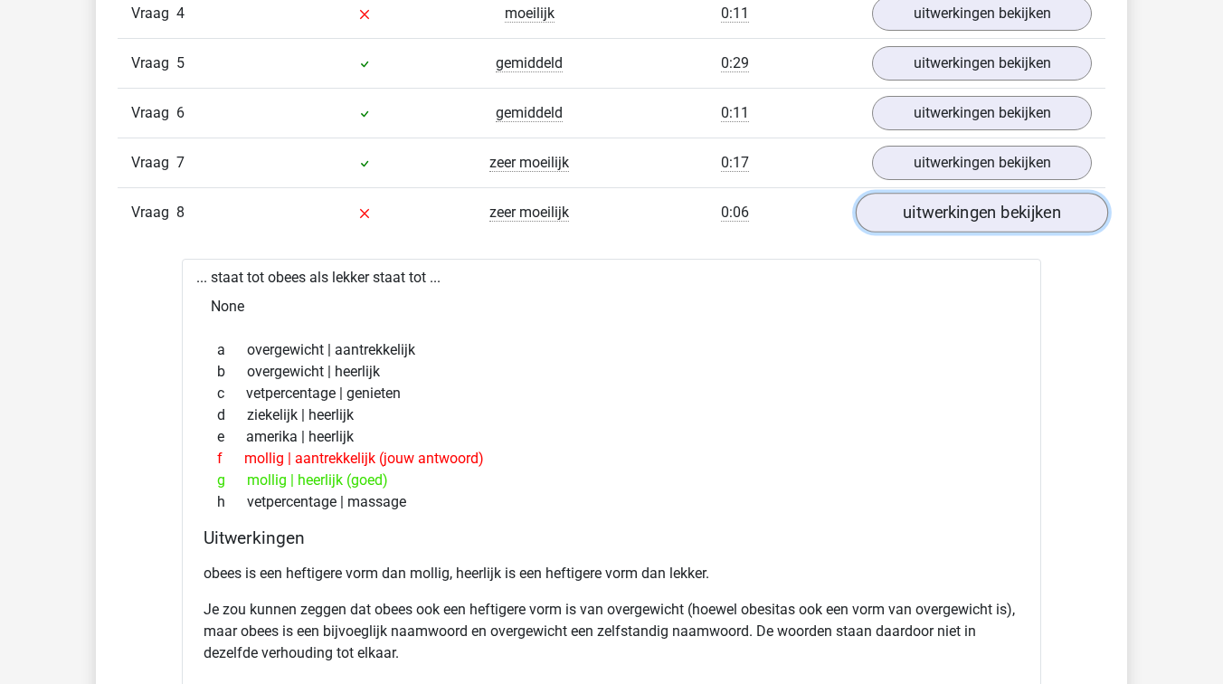
click at [929, 217] on link "uitwerkingen bekijken" at bounding box center [982, 214] width 252 height 40
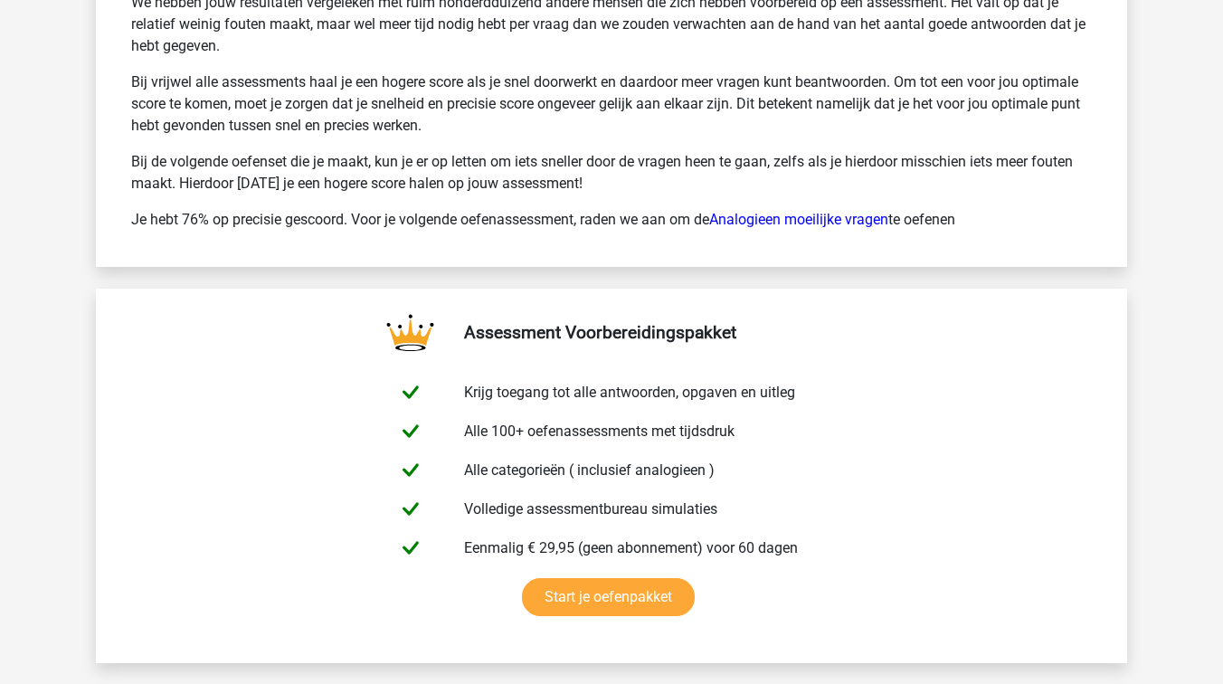
scroll to position [2858, 0]
